Goal: Information Seeking & Learning: Learn about a topic

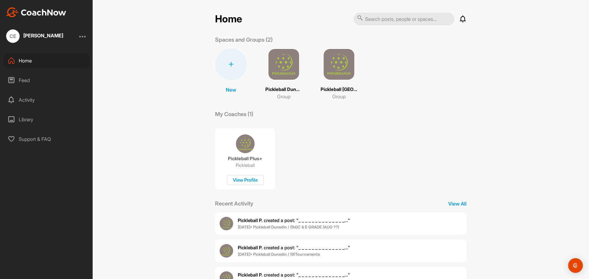
click at [271, 67] on img at bounding box center [284, 64] width 32 height 32
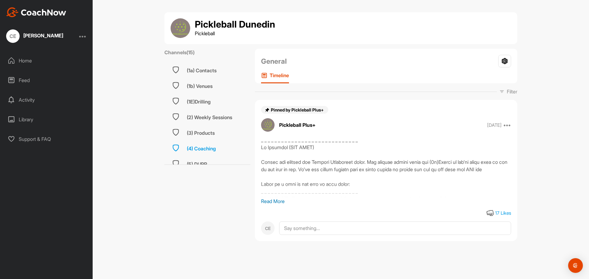
scroll to position [153, 0]
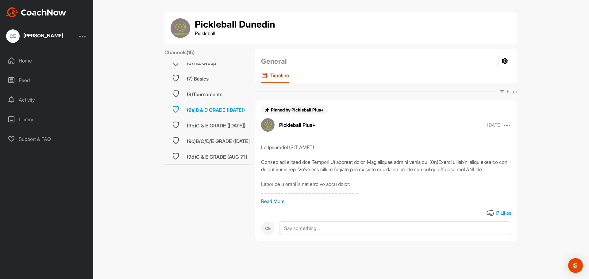
click at [225, 107] on div "(9a)B & D GRADE ([DATE])" at bounding box center [216, 109] width 58 height 7
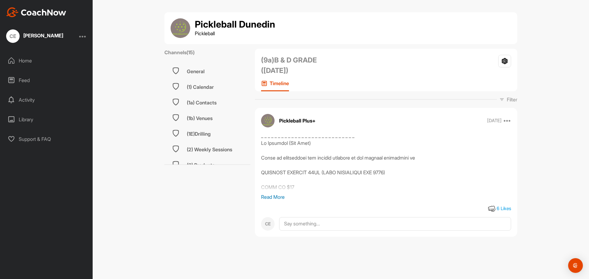
click at [278, 198] on p "Read More" at bounding box center [386, 197] width 250 height 7
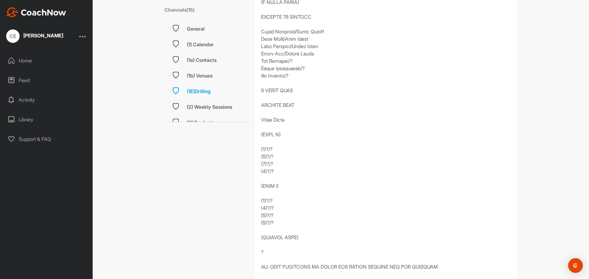
scroll to position [123, 0]
click at [211, 109] on div "(9b)C & E GRADE ([DATE])" at bounding box center [216, 109] width 59 height 7
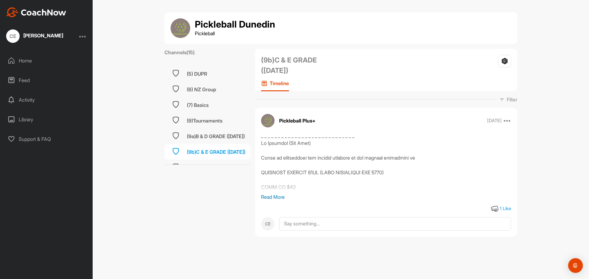
click at [275, 197] on p "Read More" at bounding box center [386, 197] width 250 height 7
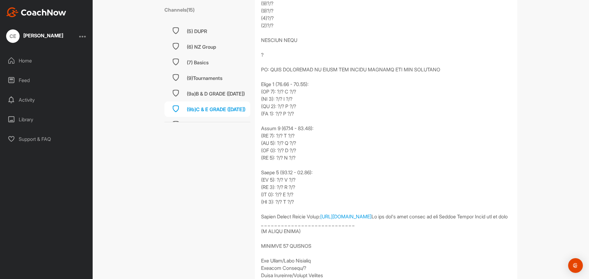
scroll to position [583, 0]
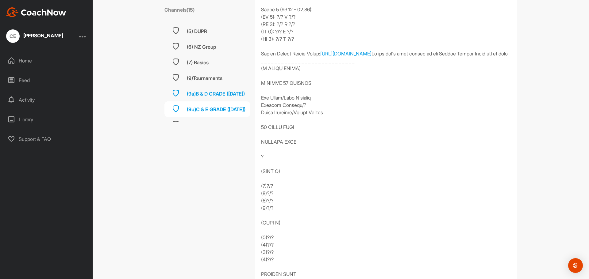
click at [217, 93] on div "(9a)B & D GRADE ([DATE])" at bounding box center [216, 93] width 58 height 7
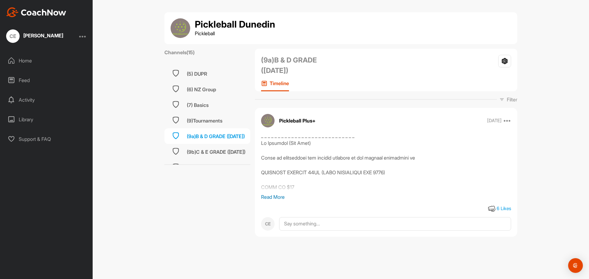
click at [274, 198] on p "Read More" at bounding box center [386, 197] width 250 height 7
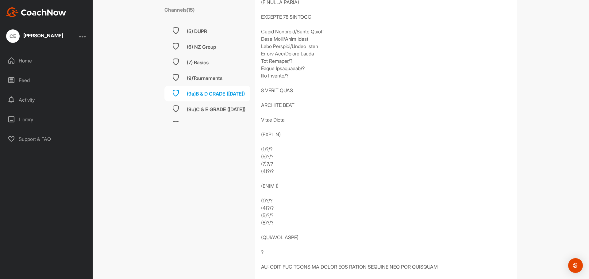
scroll to position [153, 0]
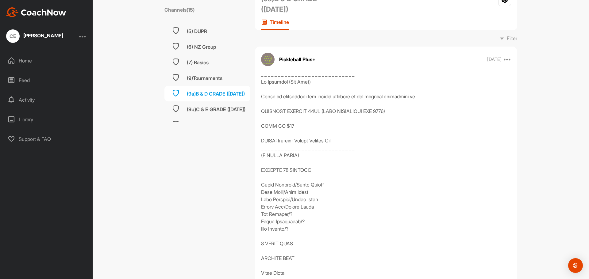
scroll to position [123, 0]
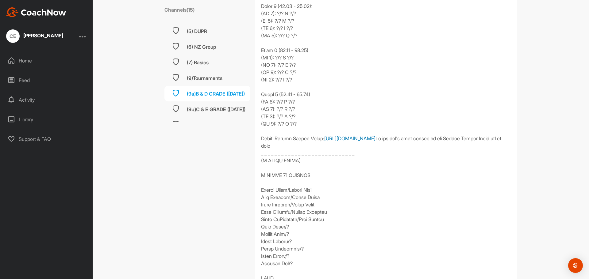
scroll to position [491, 0]
click at [212, 108] on div "(9b)C & E GRADE ([DATE])" at bounding box center [216, 109] width 59 height 7
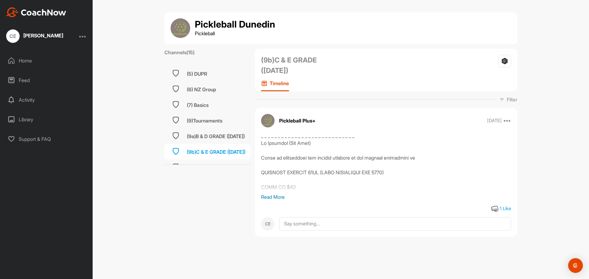
click at [277, 197] on p "Read More" at bounding box center [386, 197] width 250 height 7
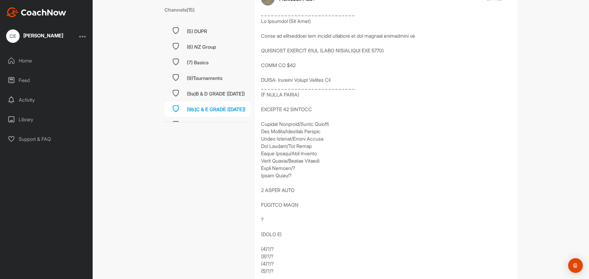
scroll to position [123, 0]
click at [232, 91] on div "(9a)B & D GRADE ([DATE])" at bounding box center [216, 93] width 58 height 7
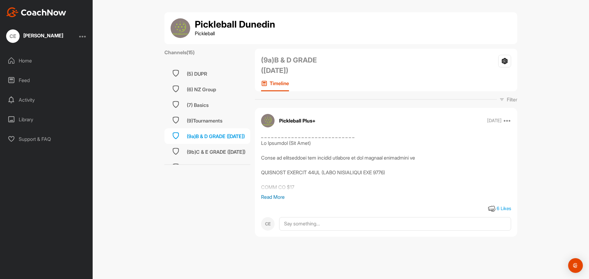
click at [277, 196] on p "Read More" at bounding box center [386, 197] width 250 height 7
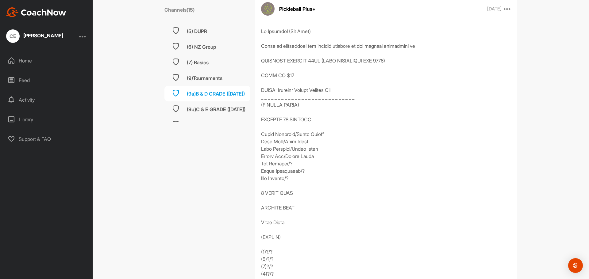
scroll to position [123, 0]
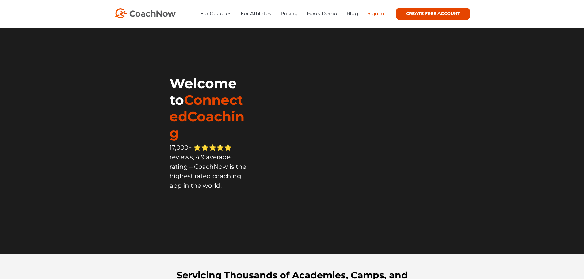
drag, startPoint x: 0, startPoint y: 0, endPoint x: 377, endPoint y: 13, distance: 377.5
click at [377, 13] on link "Sign In" at bounding box center [375, 14] width 17 height 6
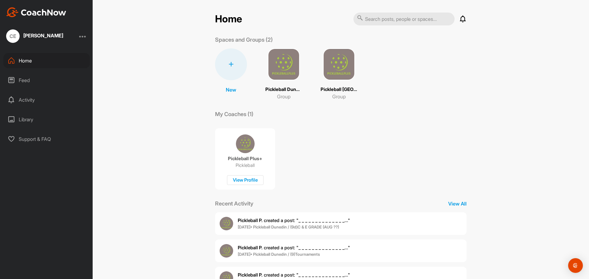
click at [287, 64] on img at bounding box center [284, 64] width 32 height 32
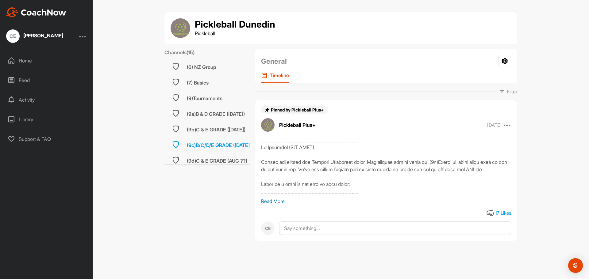
scroll to position [153, 0]
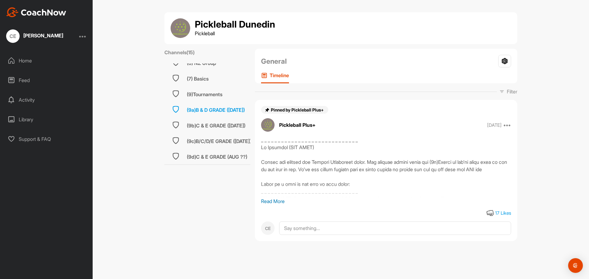
click at [216, 107] on div "(9a)B & D GRADE ([DATE])" at bounding box center [216, 109] width 58 height 7
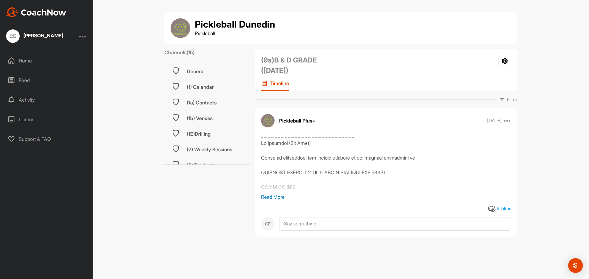
click at [275, 196] on p "Read More" at bounding box center [386, 197] width 250 height 7
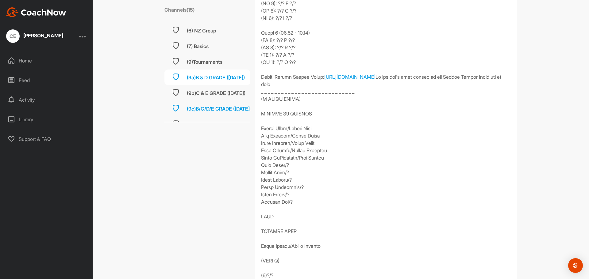
scroll to position [153, 0]
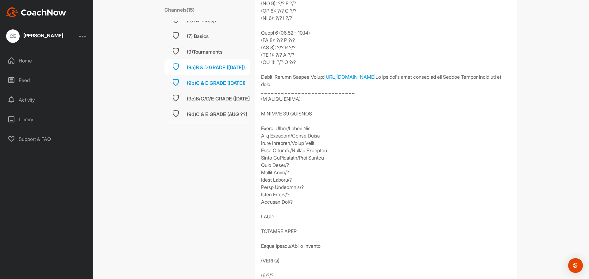
click at [219, 80] on div "(9b)C & E GRADE ([DATE])" at bounding box center [216, 82] width 59 height 7
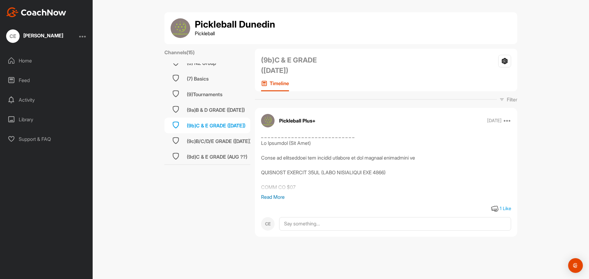
click at [264, 193] on div "https://docs.google.com/spreadsheets/d/1NdNjboNz6frYvKUGRr2X2ko0YDstsP6NdE_iC9v…" at bounding box center [386, 162] width 250 height 61
click at [265, 197] on p "Read More" at bounding box center [386, 197] width 250 height 7
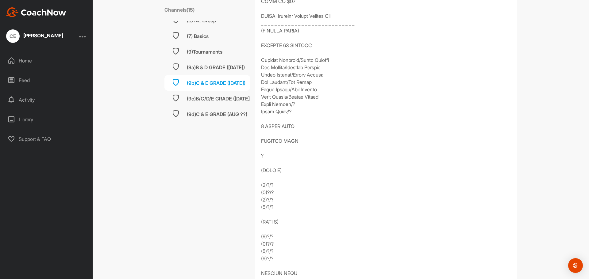
scroll to position [184, 0]
